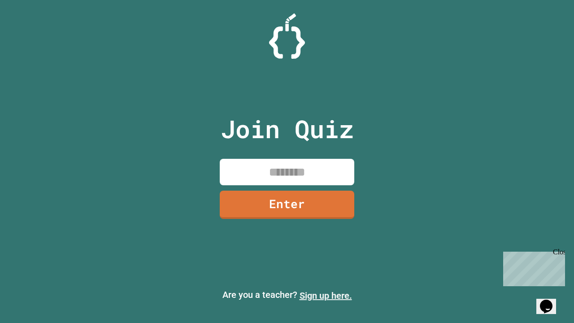
click at [326, 296] on link "Sign up here." at bounding box center [326, 295] width 53 height 11
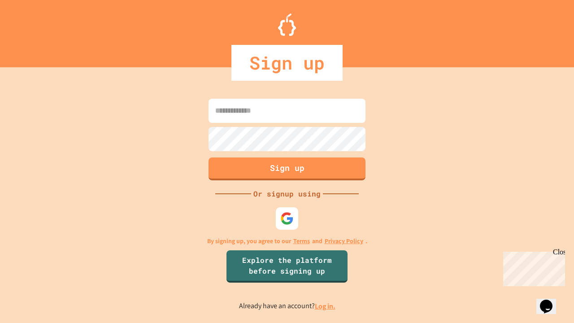
click at [326, 306] on link "Log in." at bounding box center [325, 306] width 21 height 9
